Goal: Task Accomplishment & Management: Manage account settings

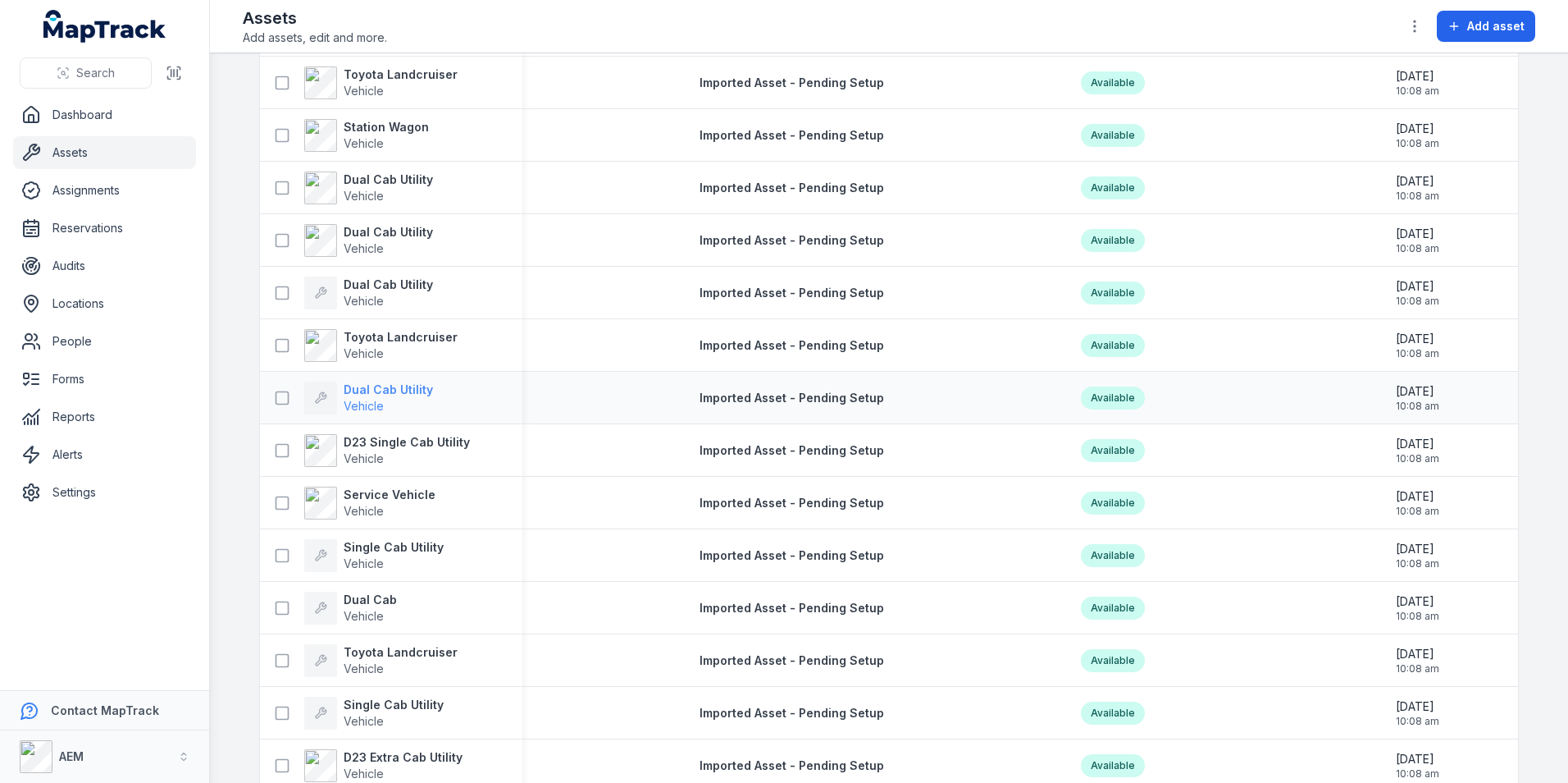
scroll to position [164, 0]
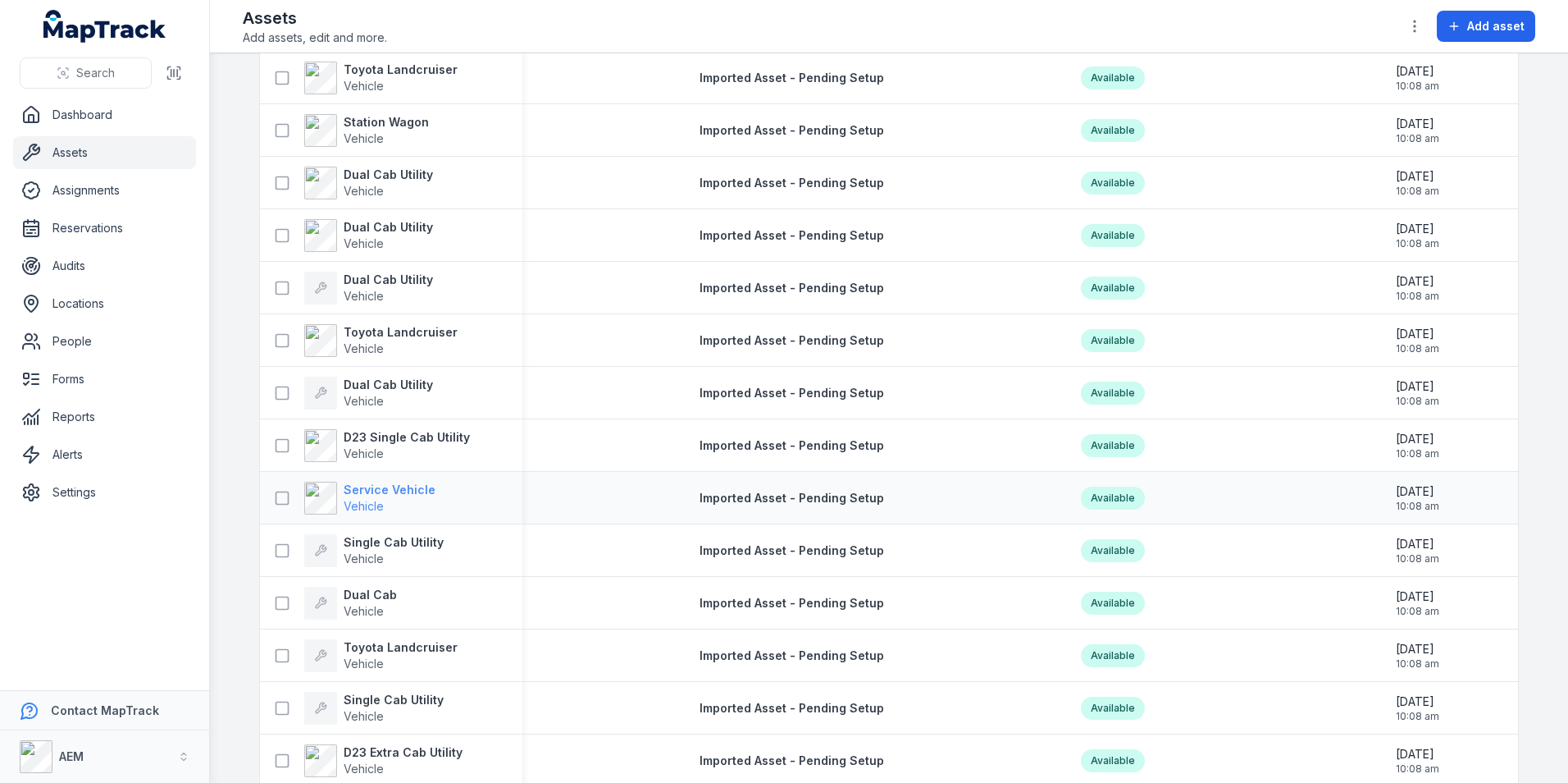
click at [415, 494] on strong "Service Vehicle" at bounding box center [389, 490] width 92 height 17
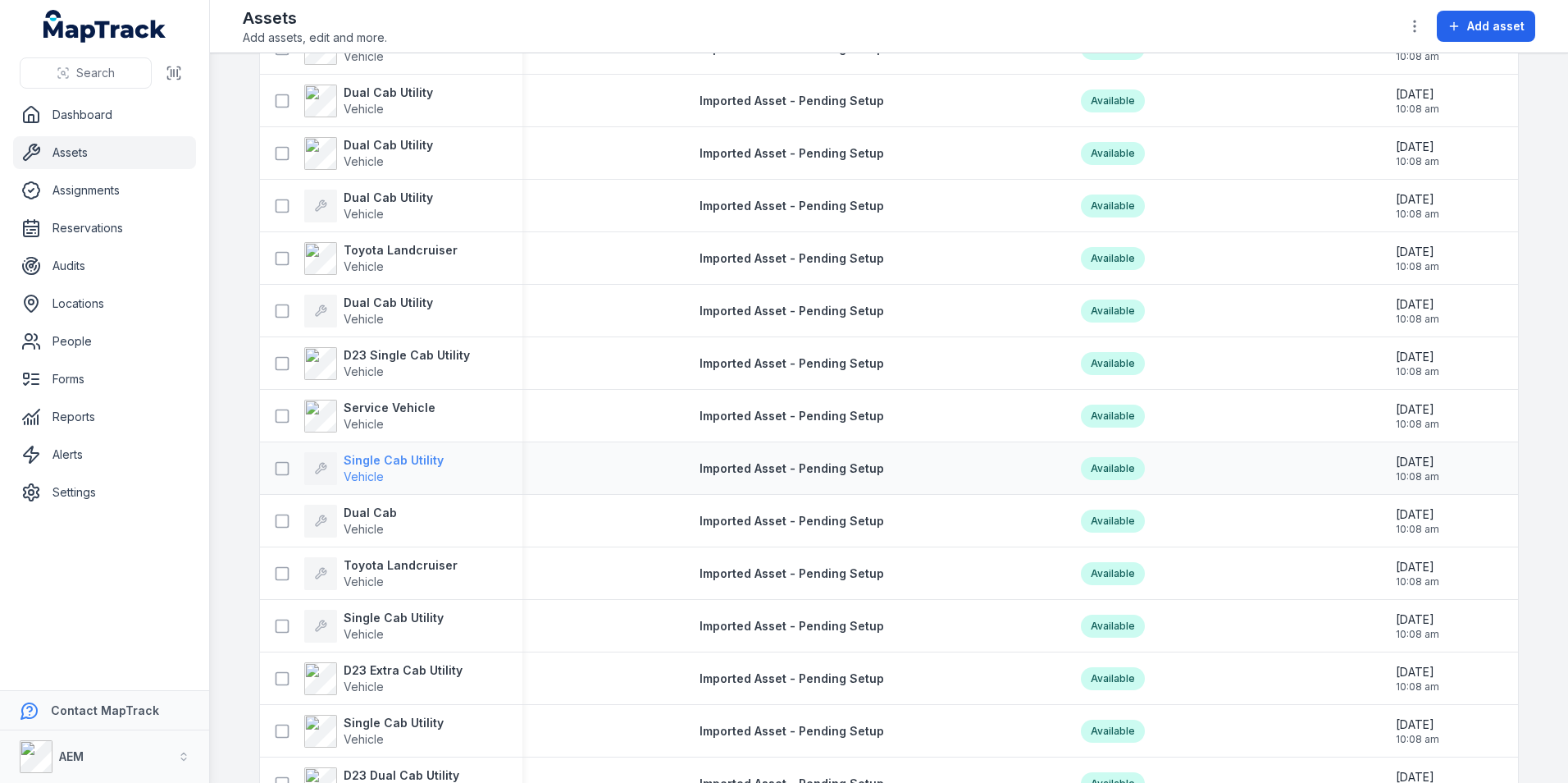
click at [405, 456] on strong "Single Cab Utility" at bounding box center [393, 460] width 100 height 17
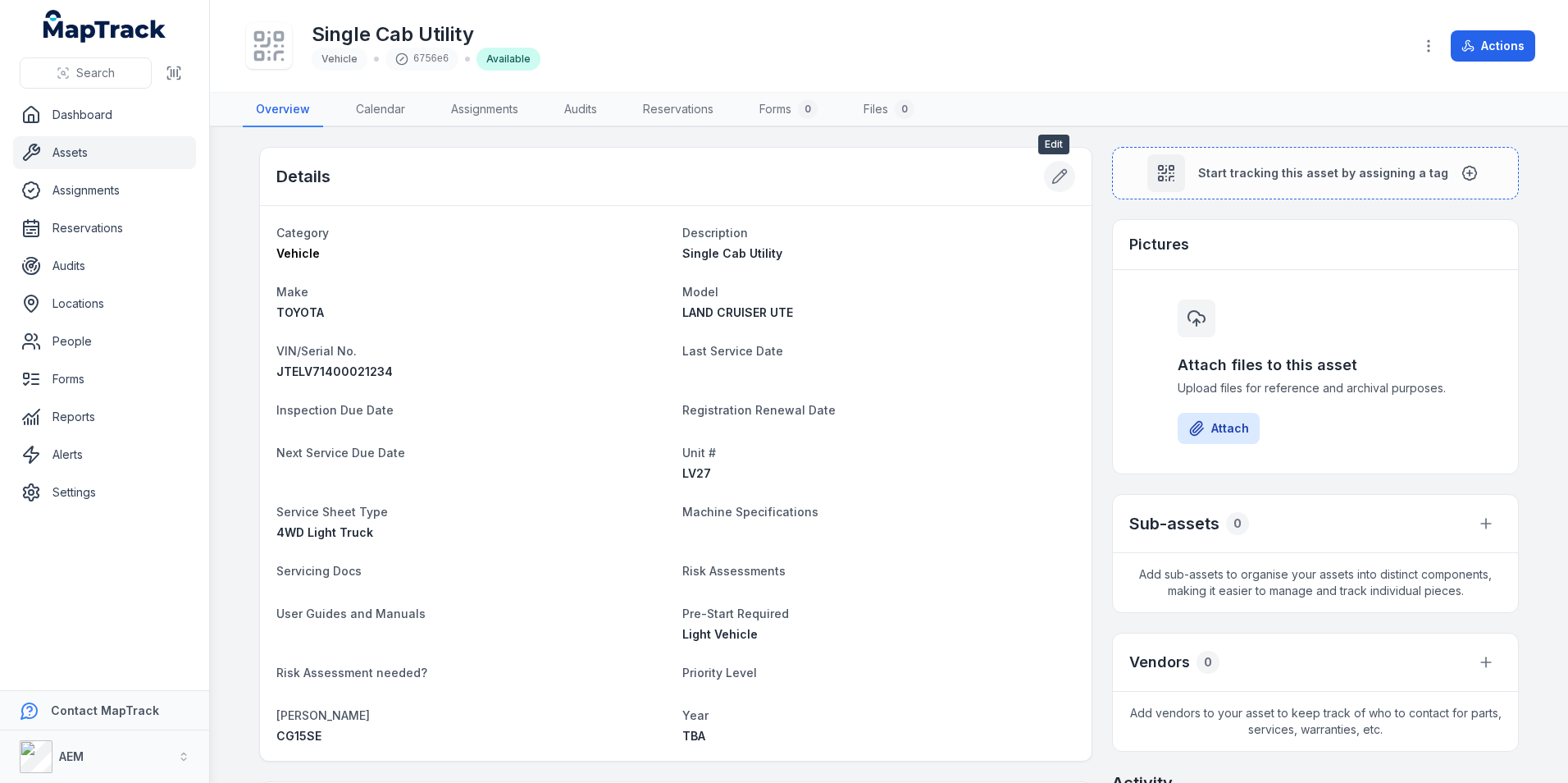
click at [1056, 176] on icon at bounding box center [1060, 176] width 17 height 17
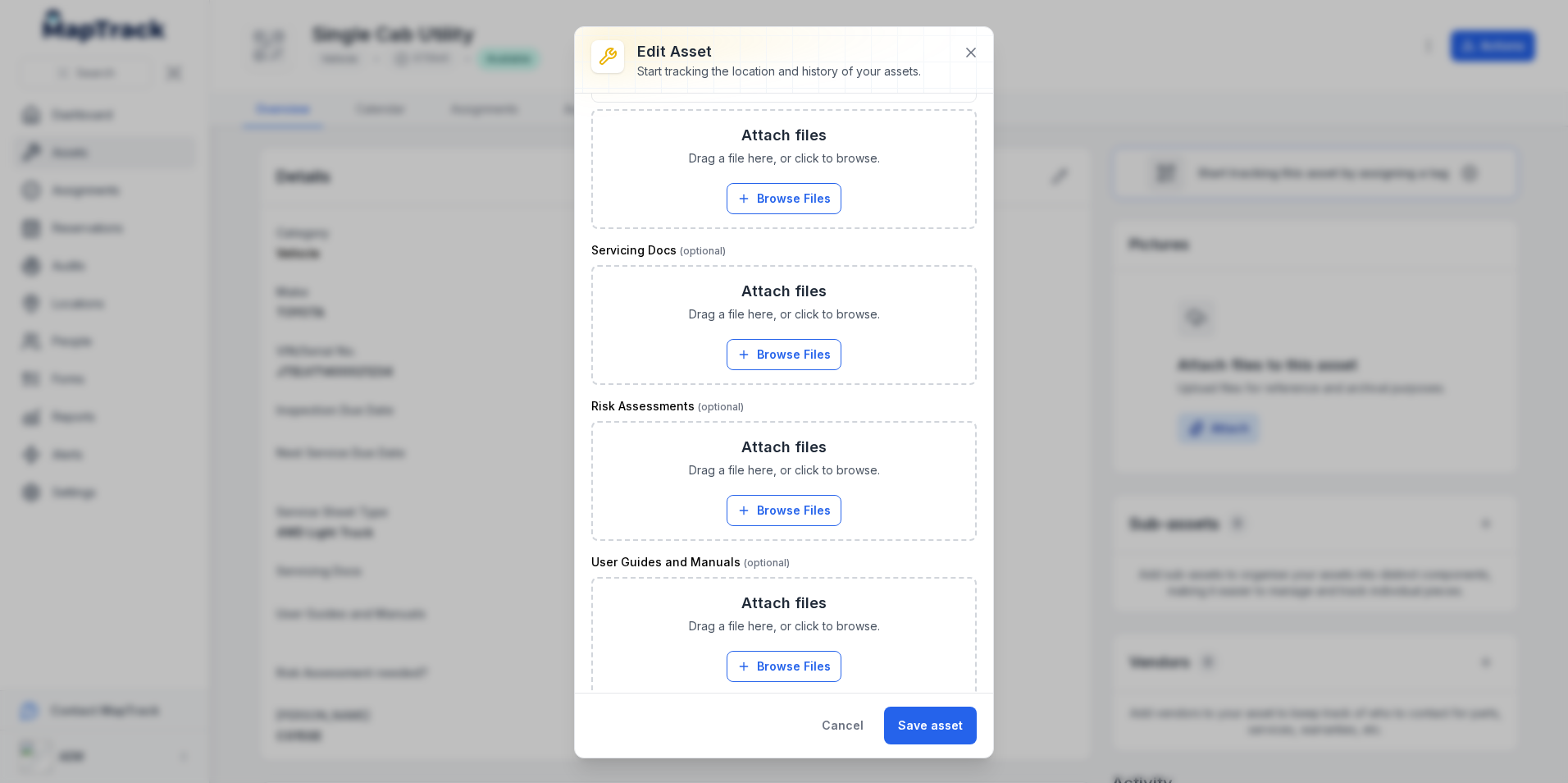
scroll to position [985, 0]
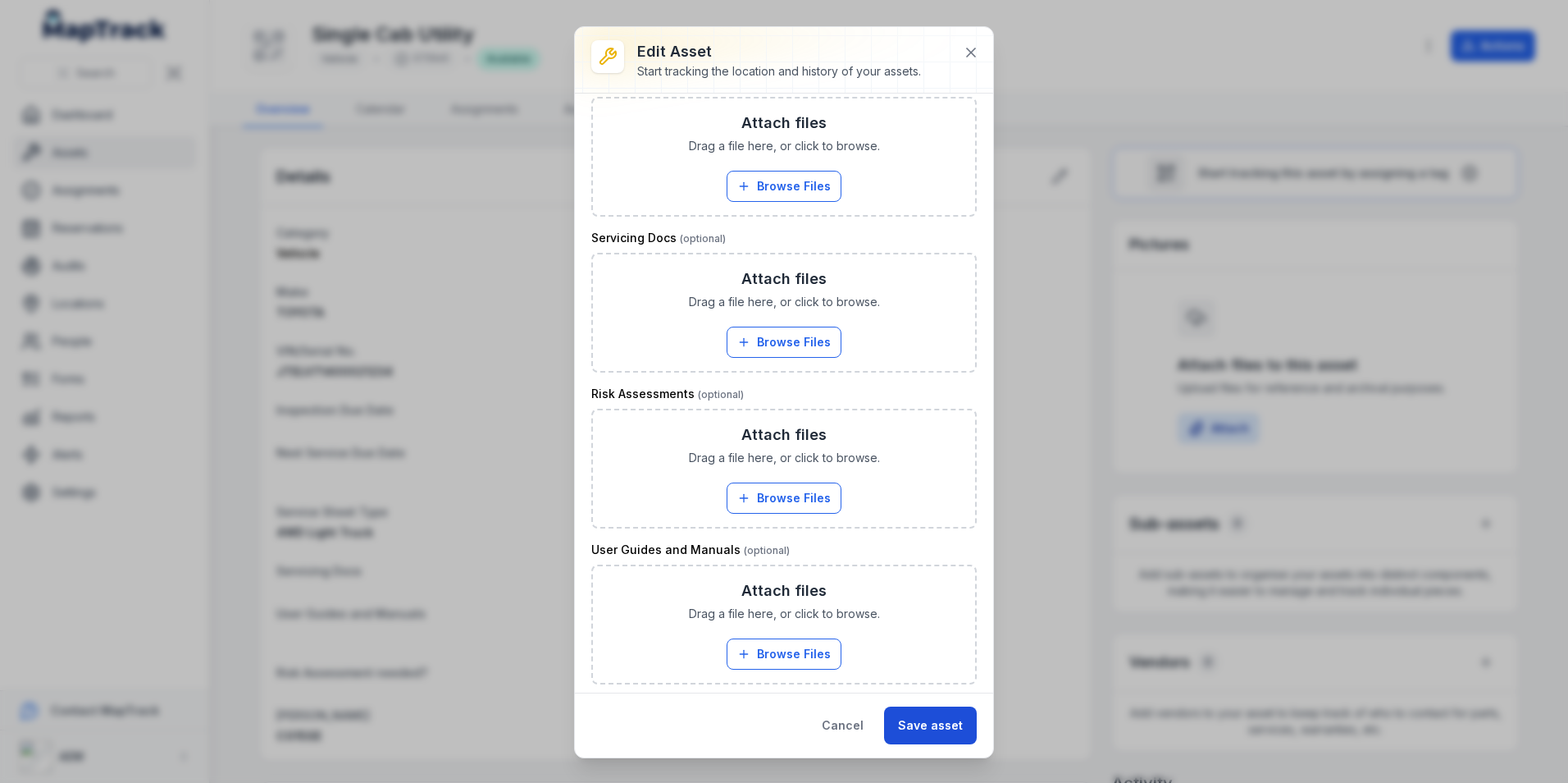
click at [935, 730] on button "Save asset" at bounding box center [929, 725] width 92 height 38
